Goal: Information Seeking & Learning: Learn about a topic

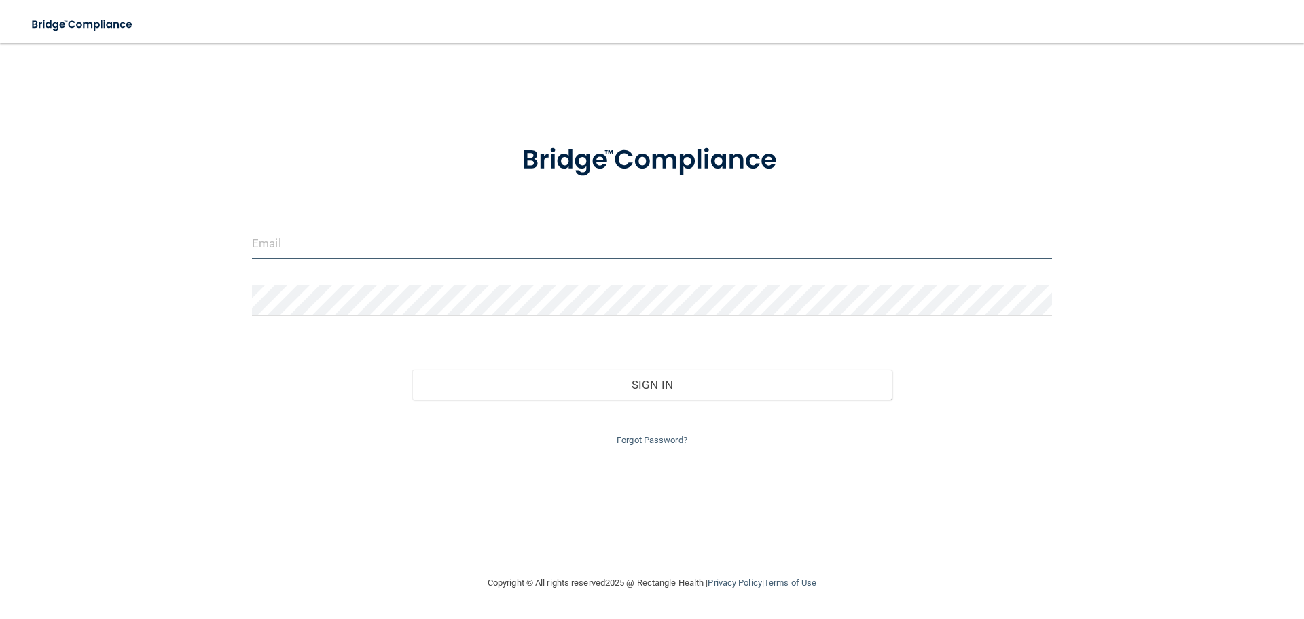
click at [299, 255] on input "email" at bounding box center [652, 243] width 800 height 31
type input "[EMAIL_ADDRESS][DOMAIN_NAME]"
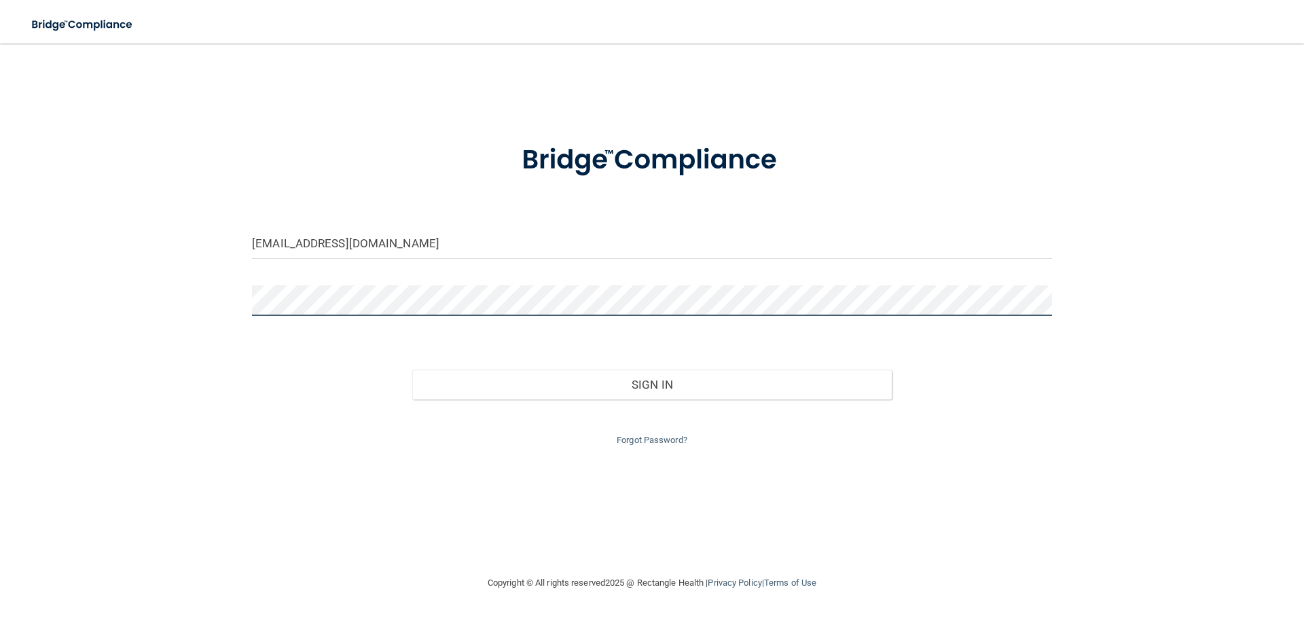
click at [412, 369] on button "Sign In" at bounding box center [652, 384] width 480 height 30
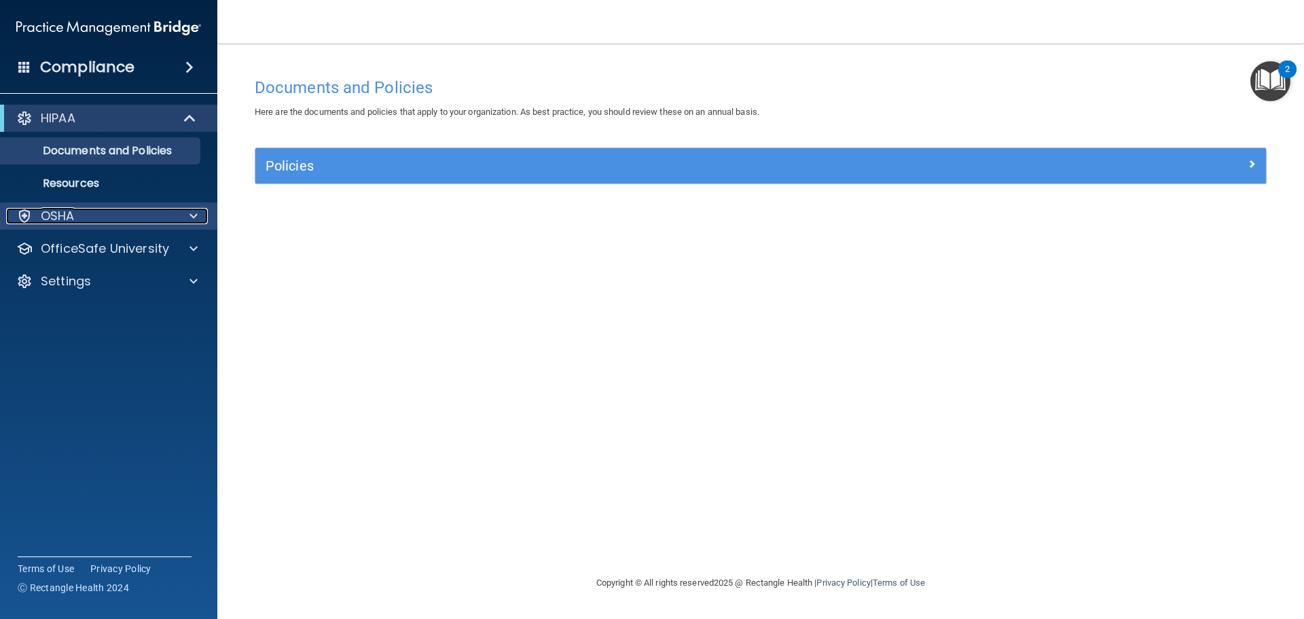
click at [192, 210] on span at bounding box center [193, 216] width 8 height 16
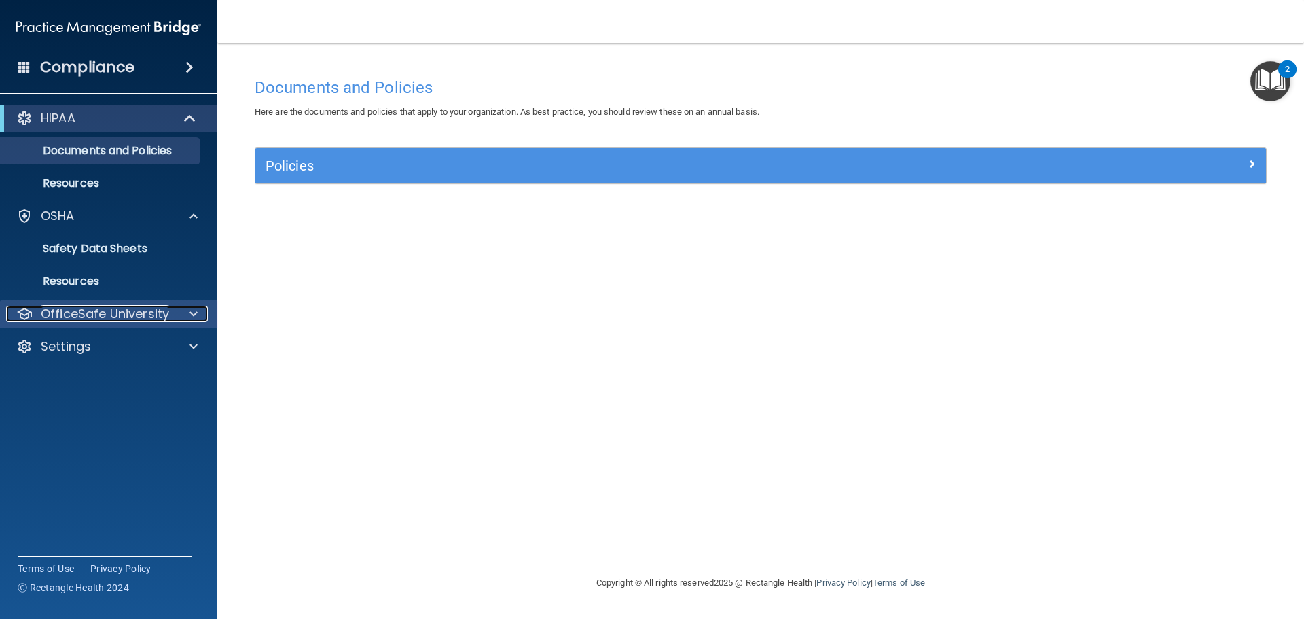
click at [198, 312] on div at bounding box center [191, 314] width 34 height 16
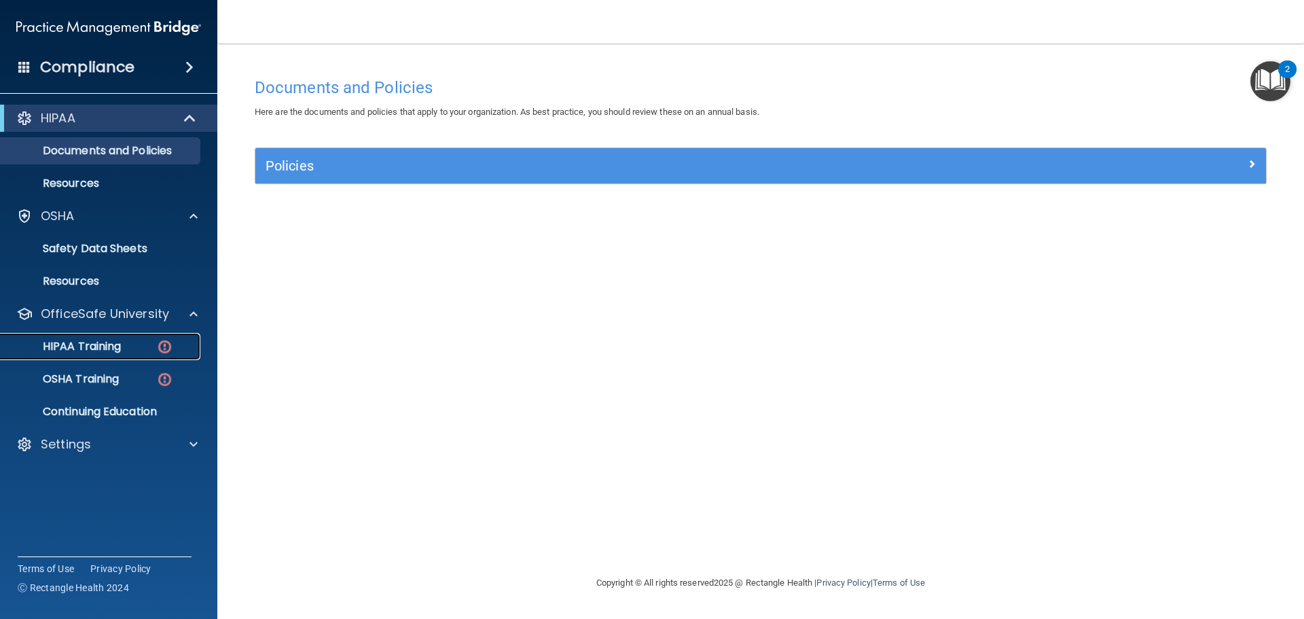
click at [161, 346] on img at bounding box center [164, 346] width 17 height 17
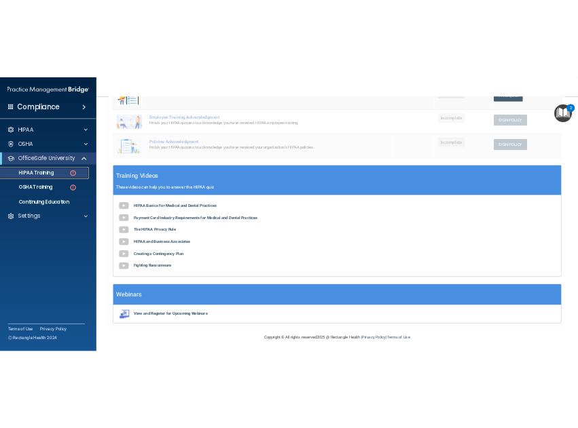
scroll to position [347, 0]
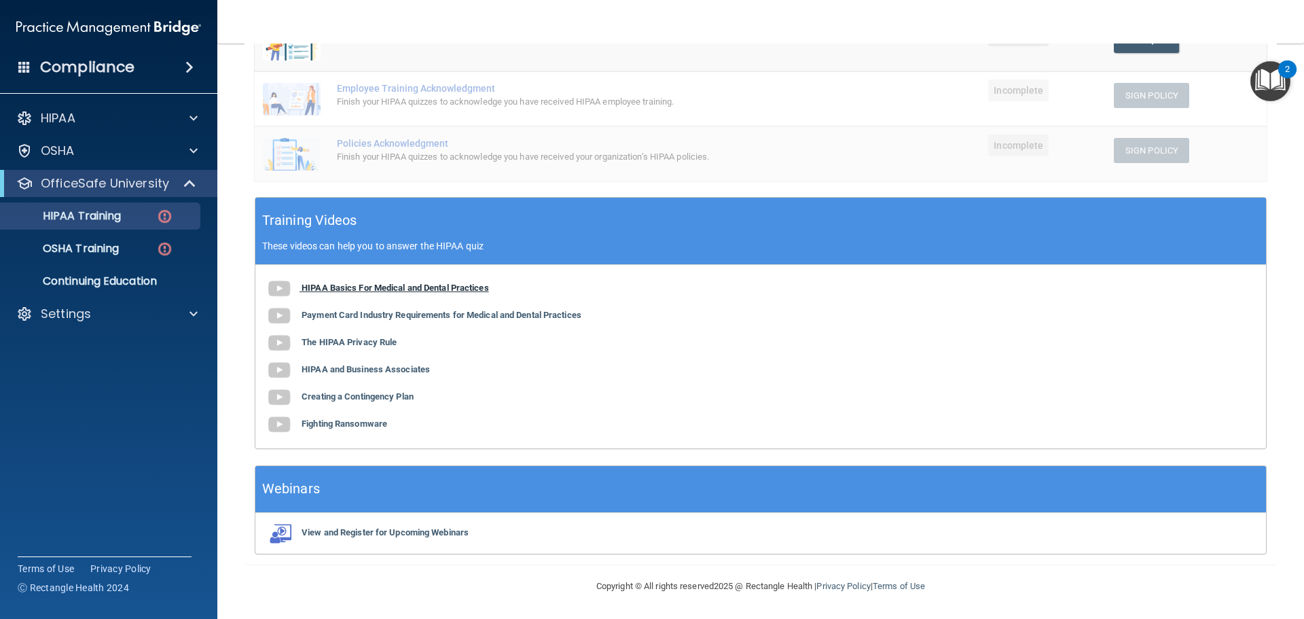
click at [382, 288] on b "HIPAA Basics For Medical and Dental Practices" at bounding box center [394, 287] width 187 height 10
click at [930, 34] on nav "Toggle navigation [PERSON_NAME] [PERSON_NAME][EMAIL_ADDRESS][DOMAIN_NAME] Manag…" at bounding box center [760, 21] width 1086 height 43
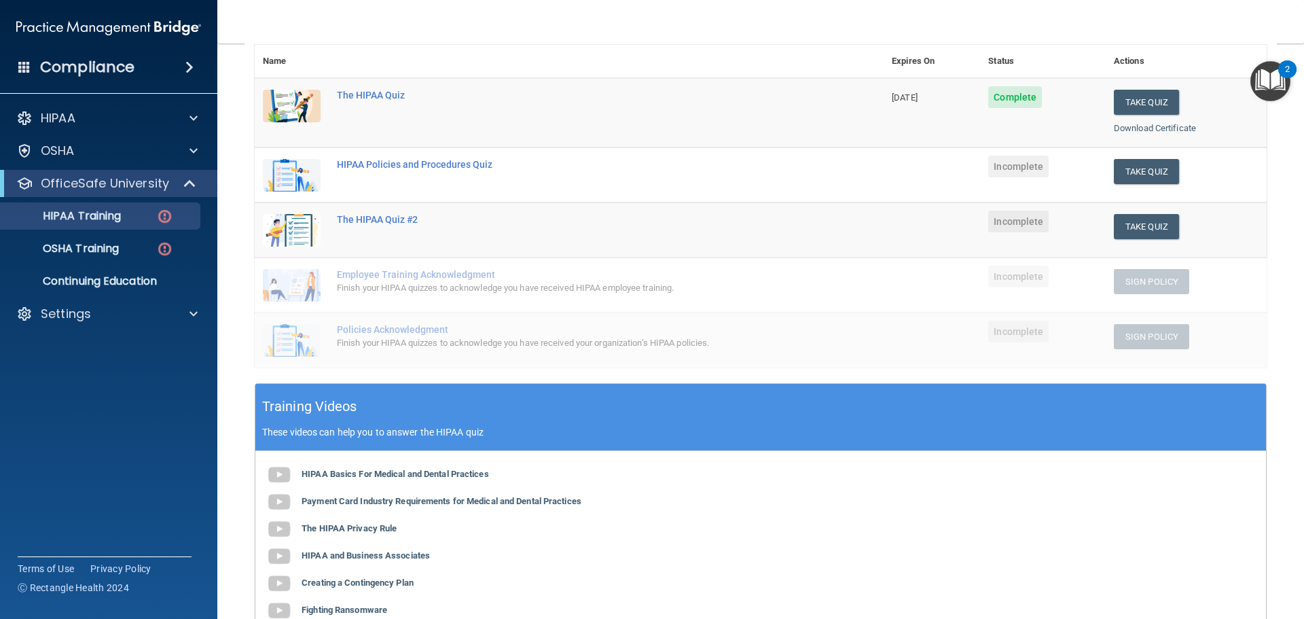
scroll to position [279, 0]
